Goal: Navigation & Orientation: Find specific page/section

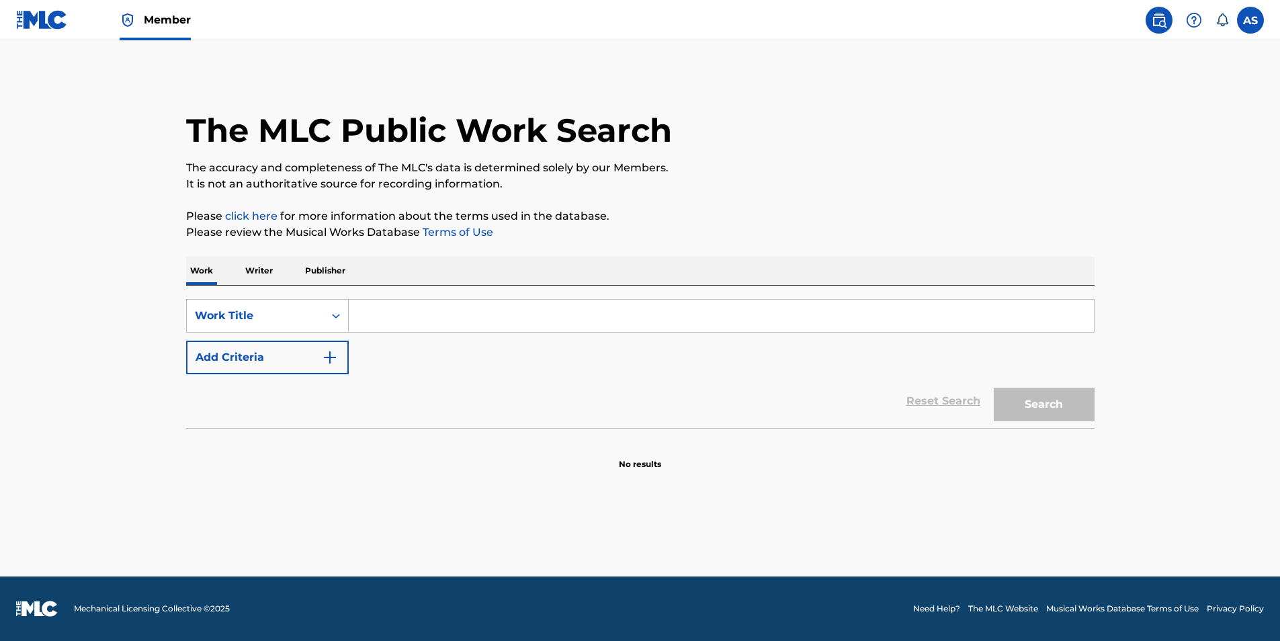
click at [324, 270] on p "Publisher" at bounding box center [325, 271] width 48 height 28
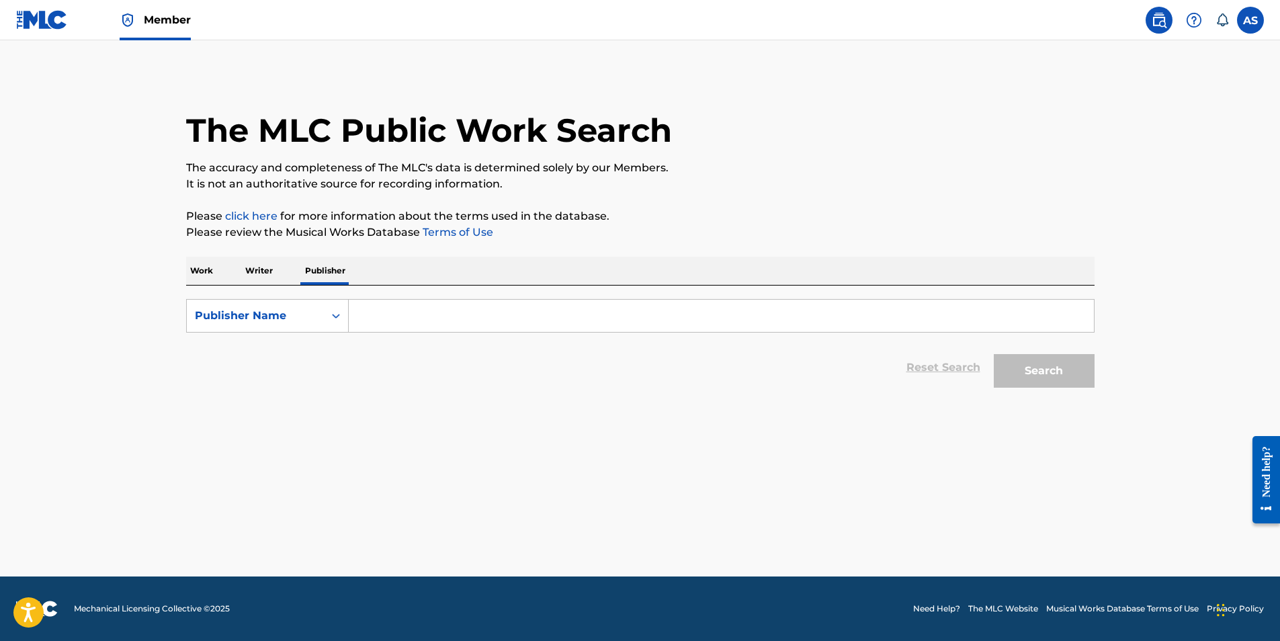
click at [1249, 19] on label at bounding box center [1250, 20] width 27 height 27
click at [1250, 20] on input "AS [PERSON_NAME] [EMAIL_ADDRESS][DOMAIN_NAME] Notification Preferences Profile …" at bounding box center [1250, 20] width 0 height 0
click at [68, 69] on main "The MLC Public Work Search The accuracy and completeness of The MLC's data is d…" at bounding box center [640, 308] width 1280 height 536
click at [46, 14] on img at bounding box center [42, 19] width 52 height 19
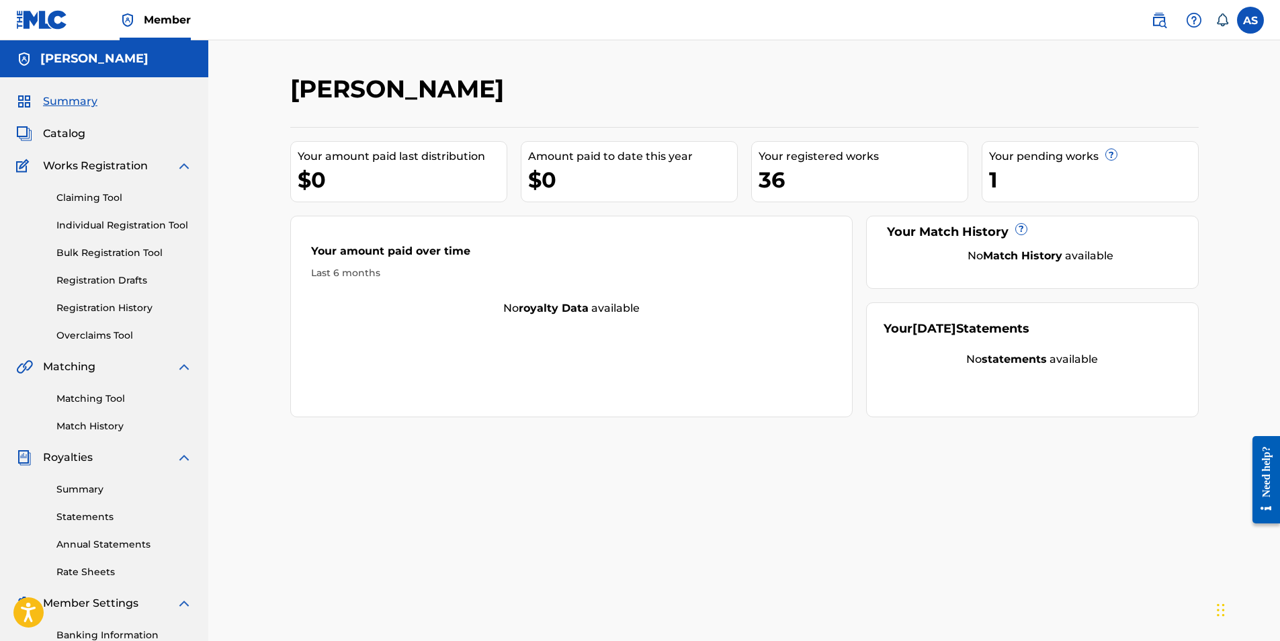
click at [66, 137] on span "Catalog" at bounding box center [64, 134] width 42 height 16
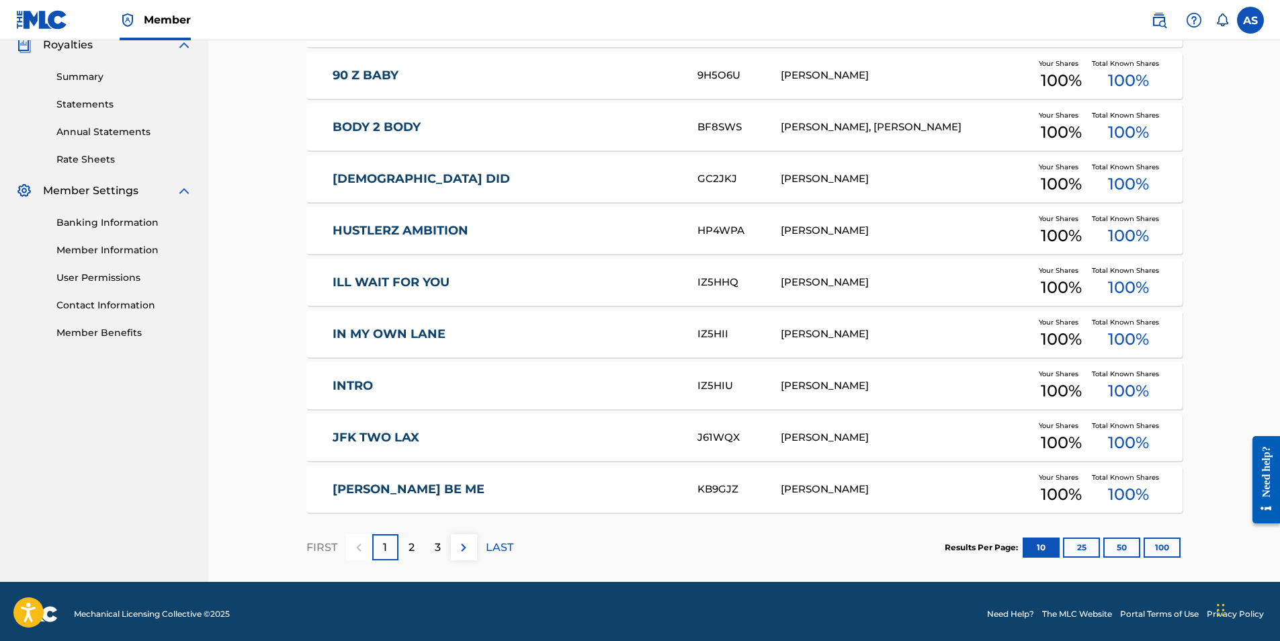
scroll to position [418, 0]
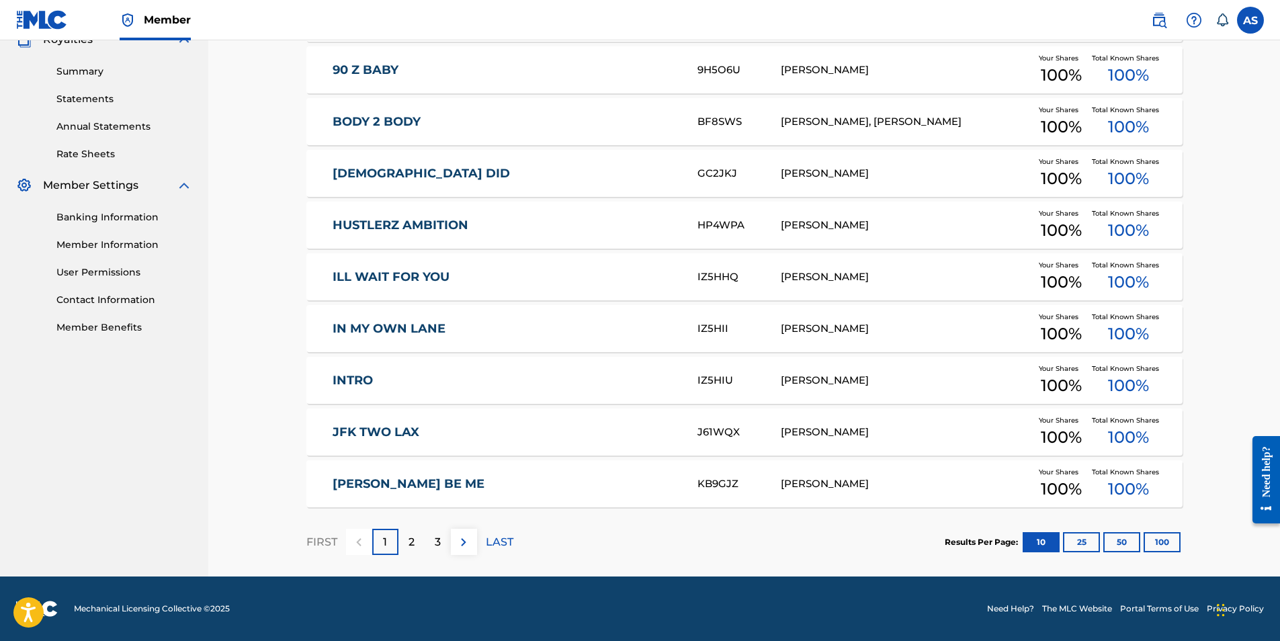
click at [410, 543] on p "2" at bounding box center [411, 542] width 6 height 16
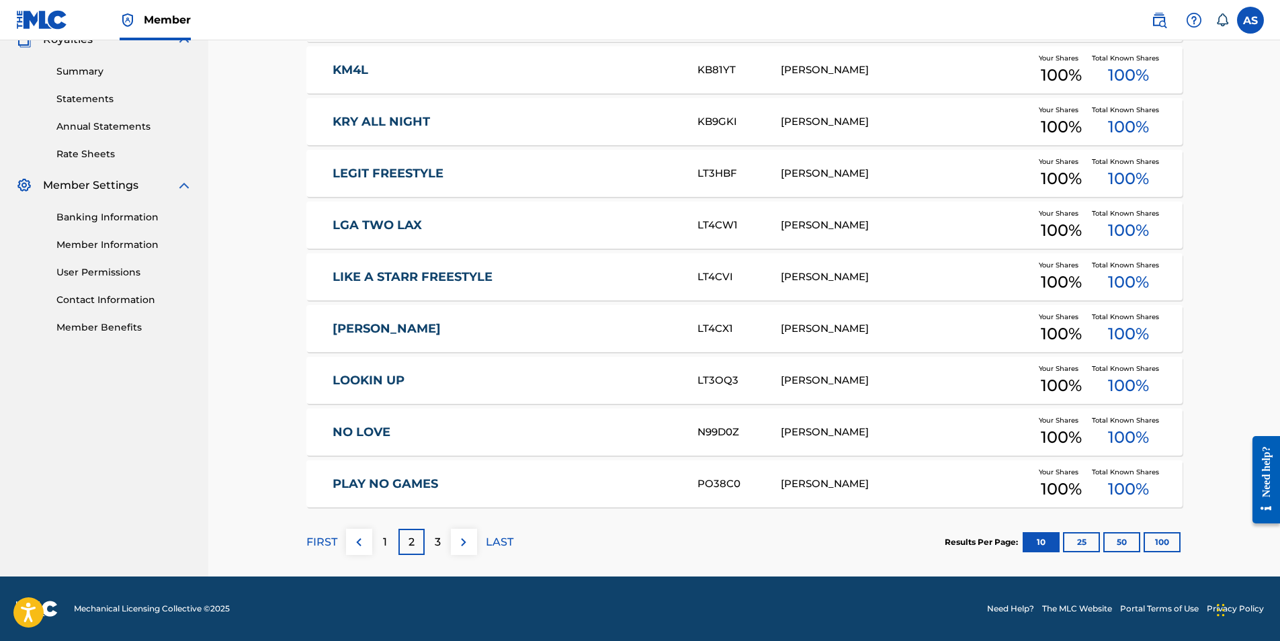
click at [433, 545] on div "3" at bounding box center [438, 542] width 26 height 26
click at [435, 541] on p "4" at bounding box center [437, 542] width 7 height 16
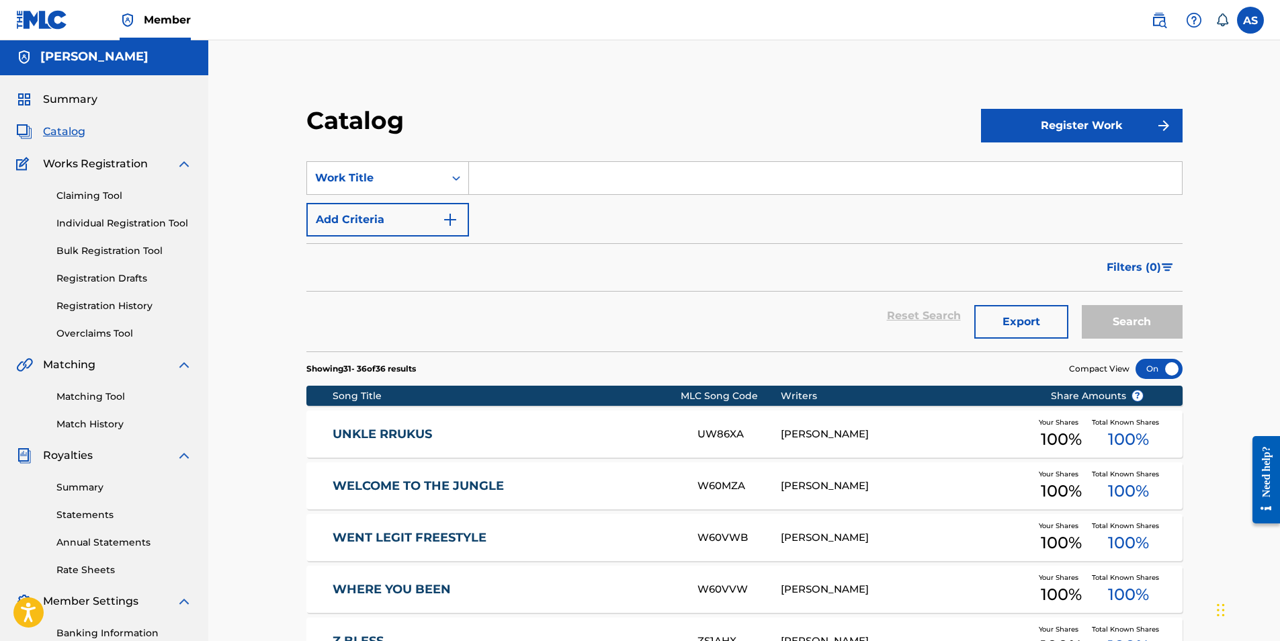
scroll to position [0, 0]
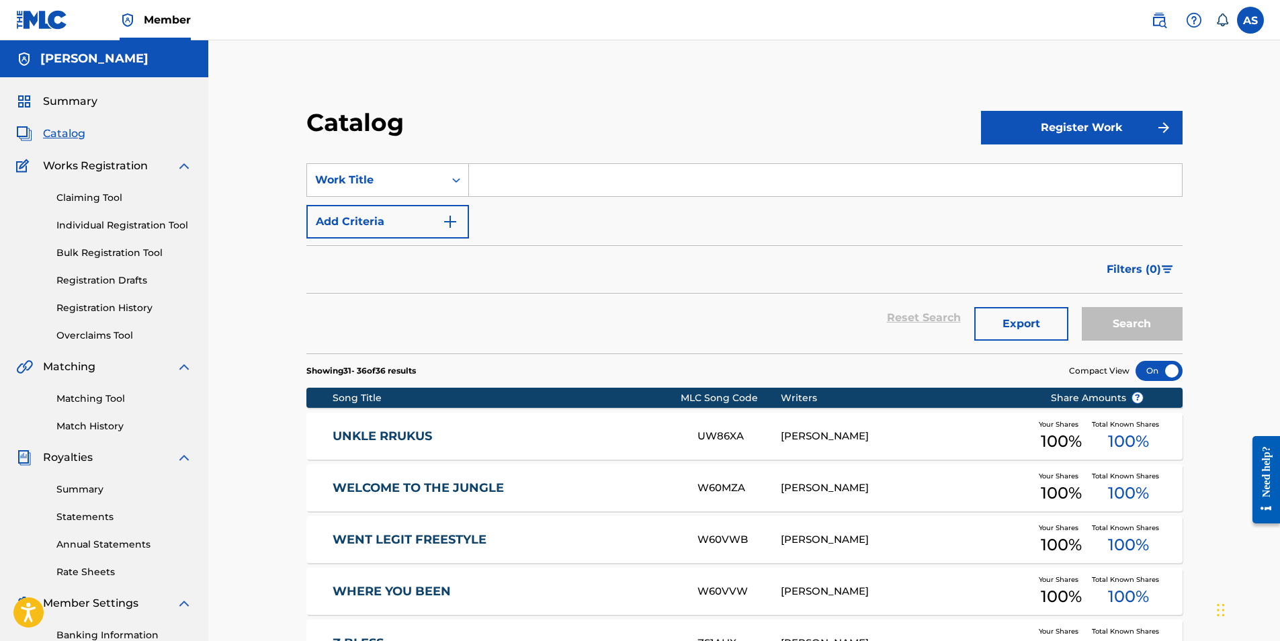
click at [303, 322] on div "Catalog Register Work SearchWithCriteria10b818c0-c8d0-42b5-864d-efe44aa34ce4 Wo…" at bounding box center [744, 447] width 908 height 680
